Goal: Find specific page/section

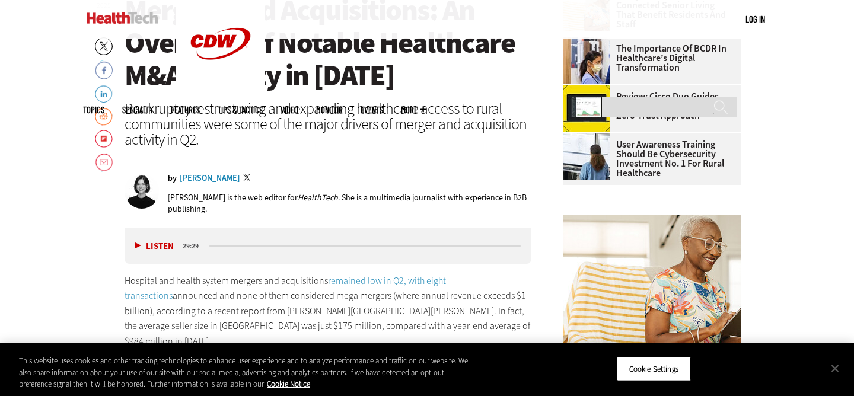
scroll to position [474, 0]
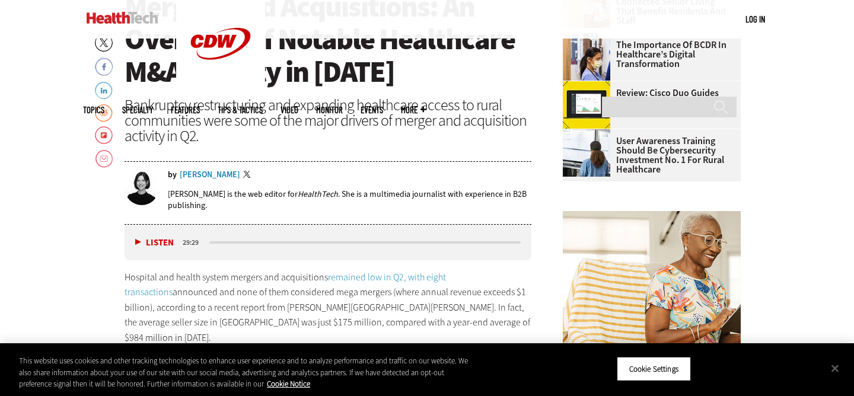
click at [202, 172] on div "Jordan Scott" at bounding box center [210, 175] width 60 height 8
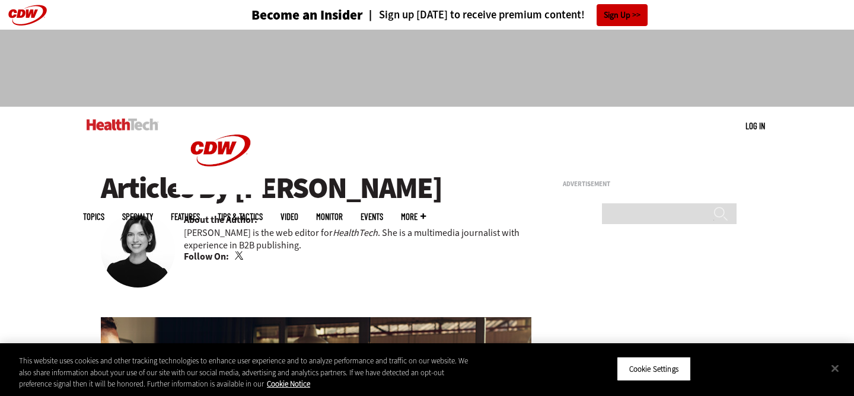
click at [236, 257] on link "Twitter" at bounding box center [240, 255] width 11 height 9
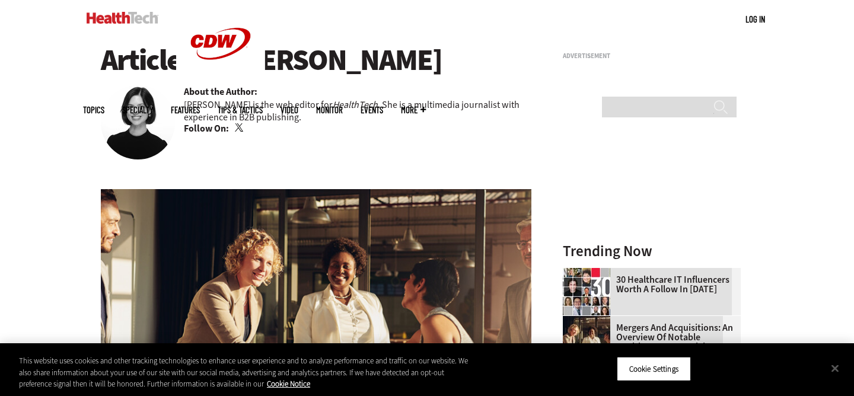
scroll to position [129, 0]
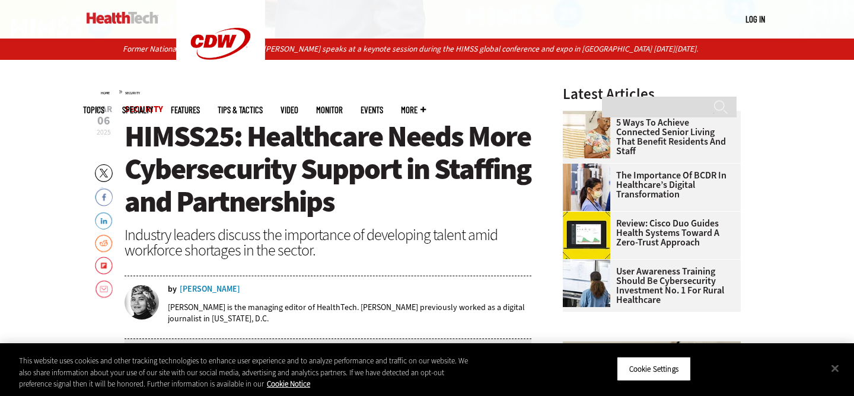
scroll to position [431, 0]
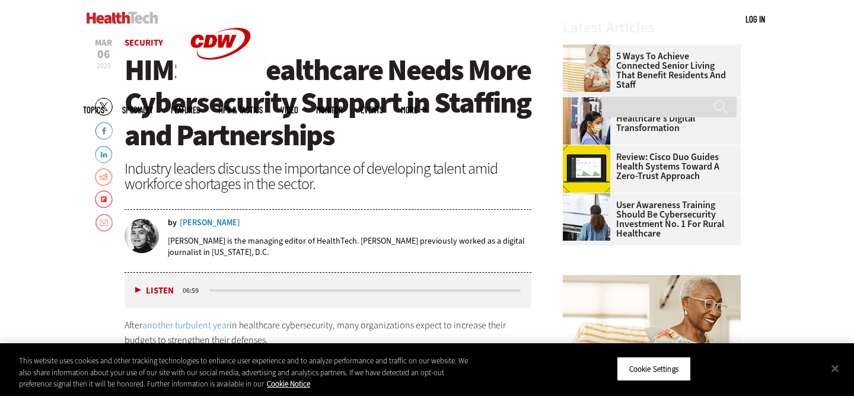
click at [202, 221] on div "Teta Alim" at bounding box center [210, 223] width 60 height 8
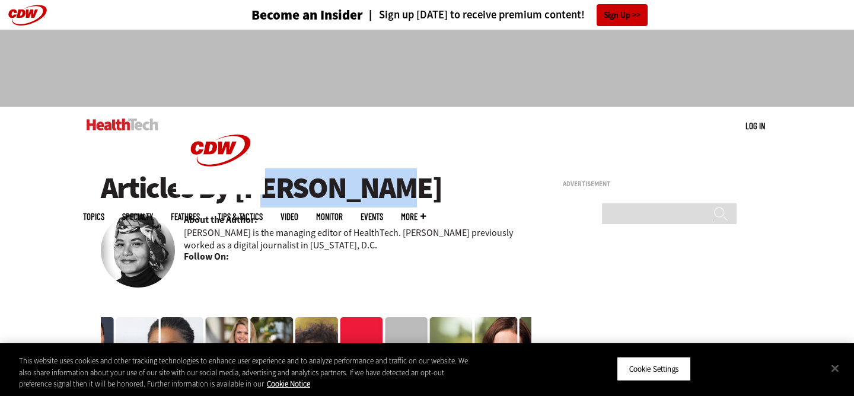
drag, startPoint x: 357, startPoint y: 196, endPoint x: 239, endPoint y: 197, distance: 118.0
click at [239, 197] on h1 "Articles By Teta Alim" at bounding box center [316, 188] width 430 height 33
copy h1 "[PERSON_NAME]"
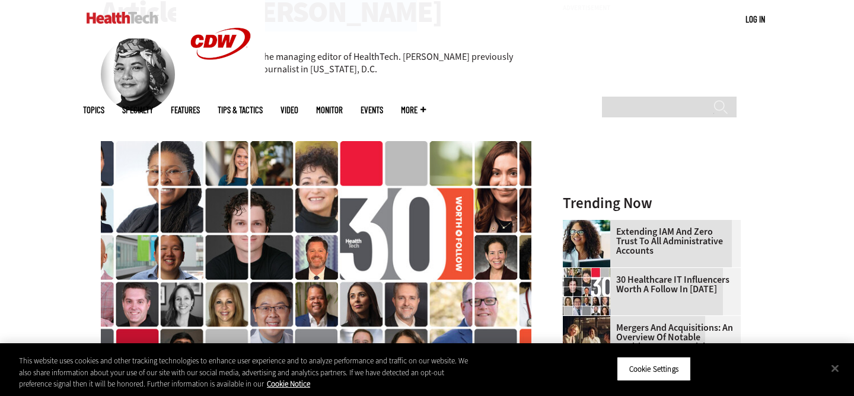
scroll to position [42, 0]
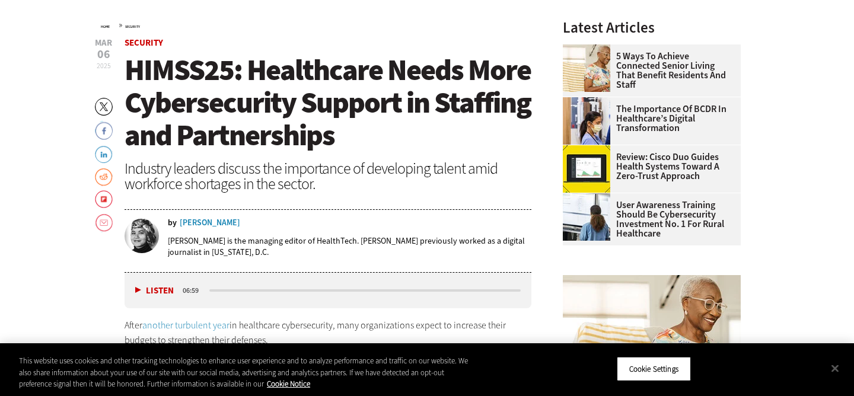
scroll to position [431, 0]
